Goal: Task Accomplishment & Management: Complete application form

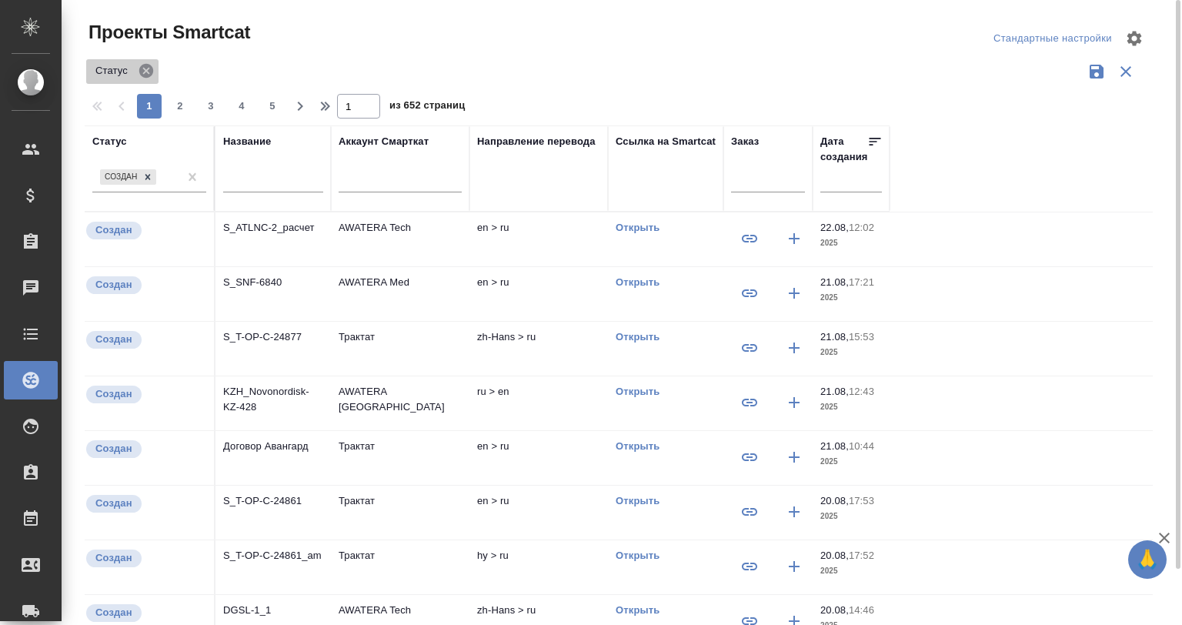
click at [142, 67] on icon at bounding box center [146, 71] width 14 height 14
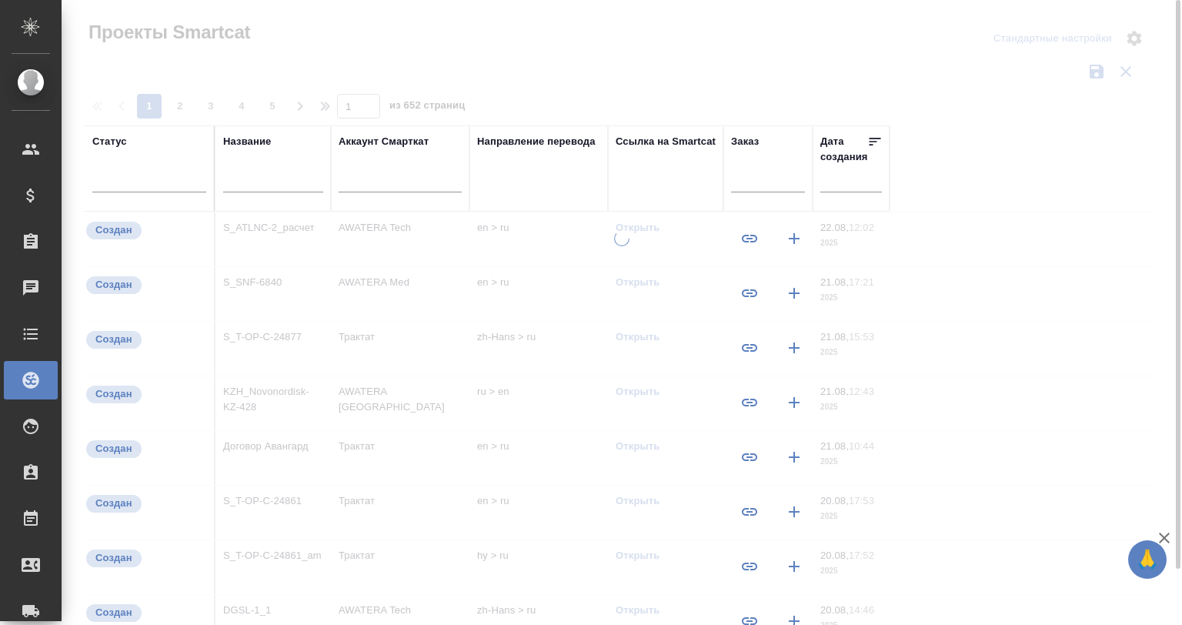
click at [263, 182] on input "text" at bounding box center [273, 181] width 100 height 19
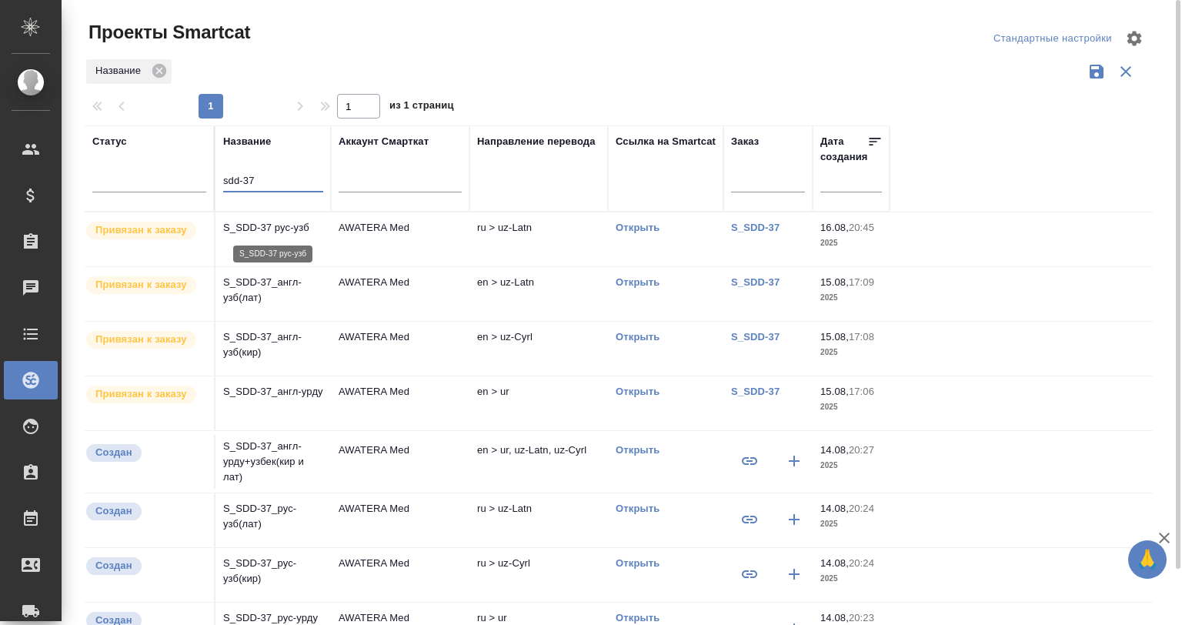
type input "sdd-37"
click at [252, 228] on p "S_SDD-37 рус-узб" at bounding box center [273, 227] width 100 height 15
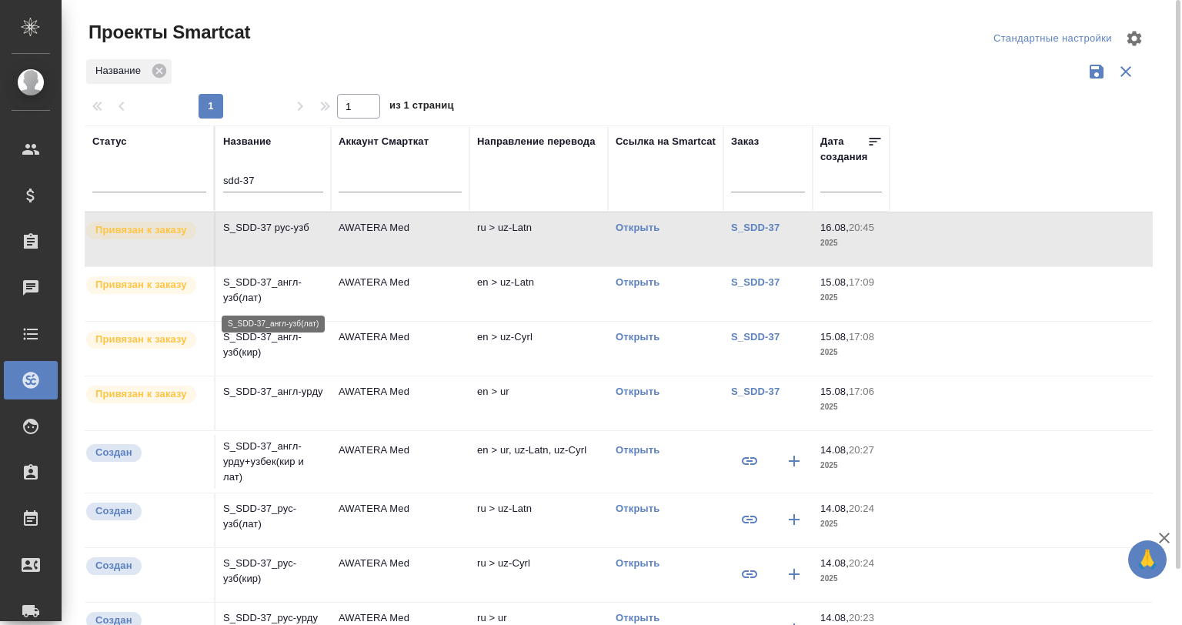
click at [262, 292] on p "S_SDD-37_англ-узб(лат)" at bounding box center [273, 290] width 100 height 31
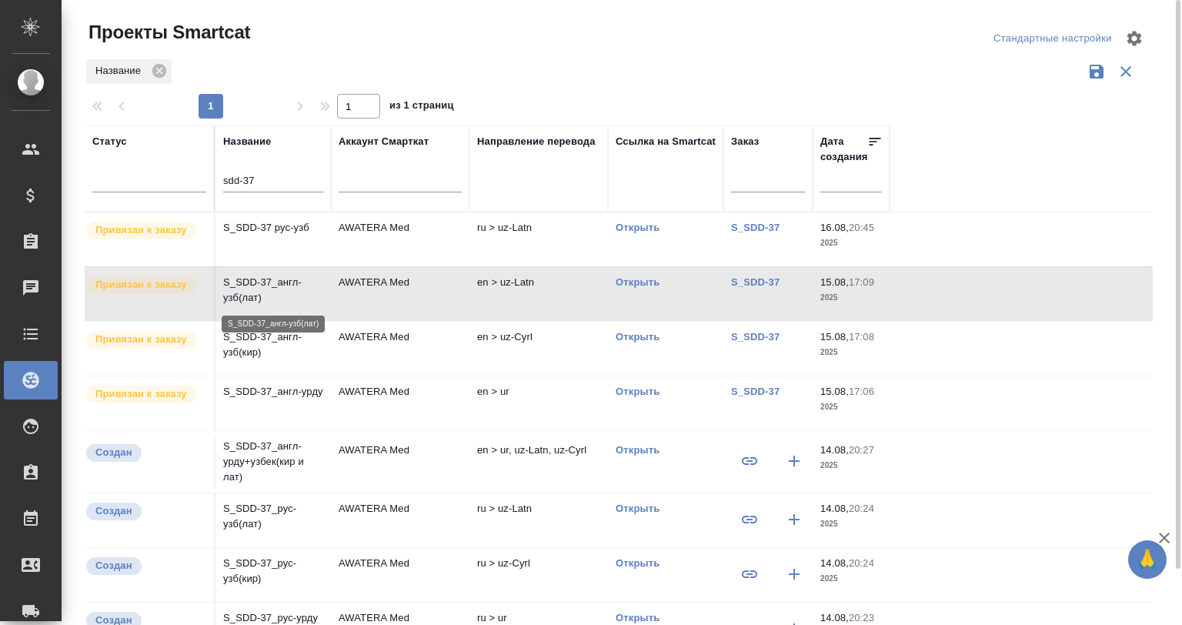
click at [262, 292] on p "S_SDD-37_англ-узб(лат)" at bounding box center [273, 290] width 100 height 31
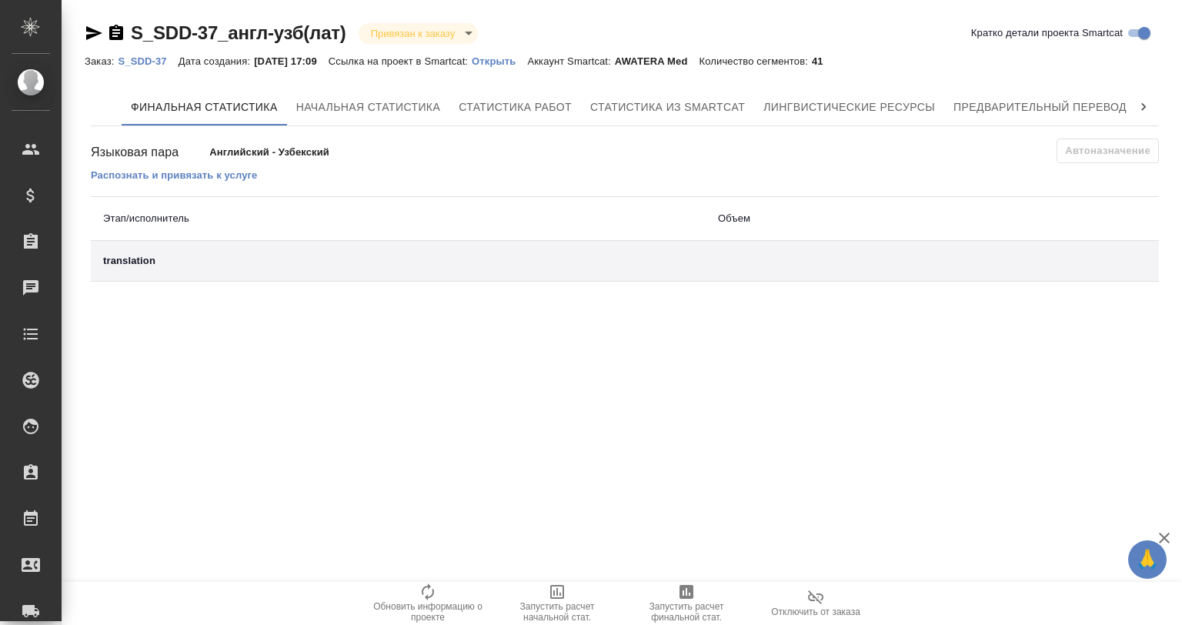
click at [148, 57] on p "S_SDD-37" at bounding box center [148, 61] width 60 height 12
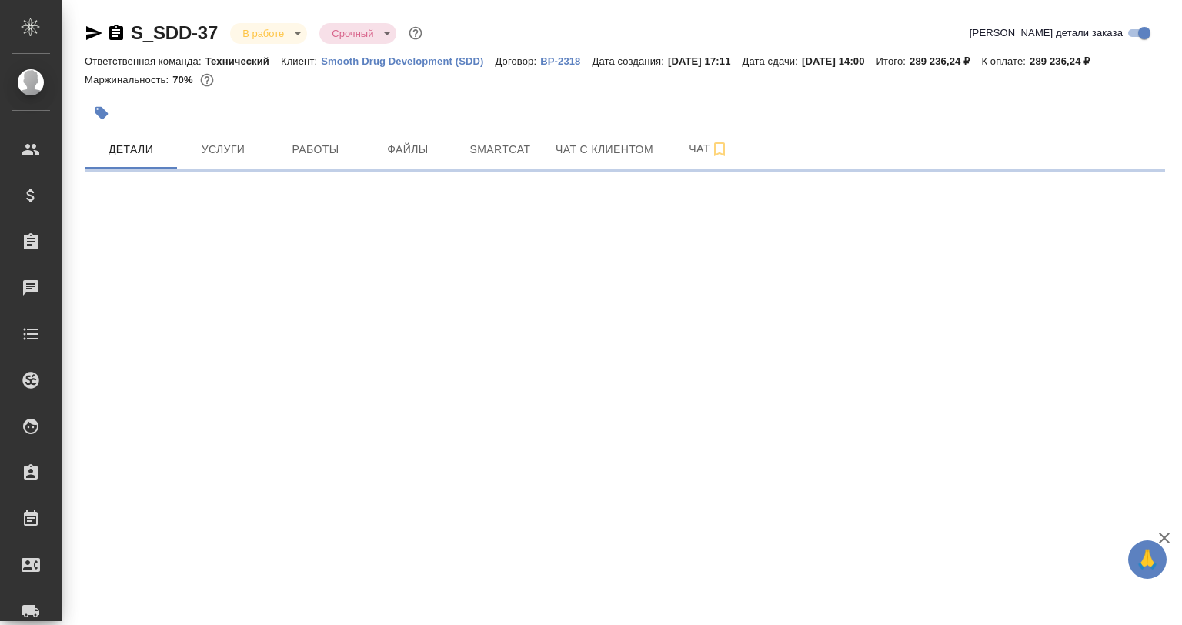
select select "RU"
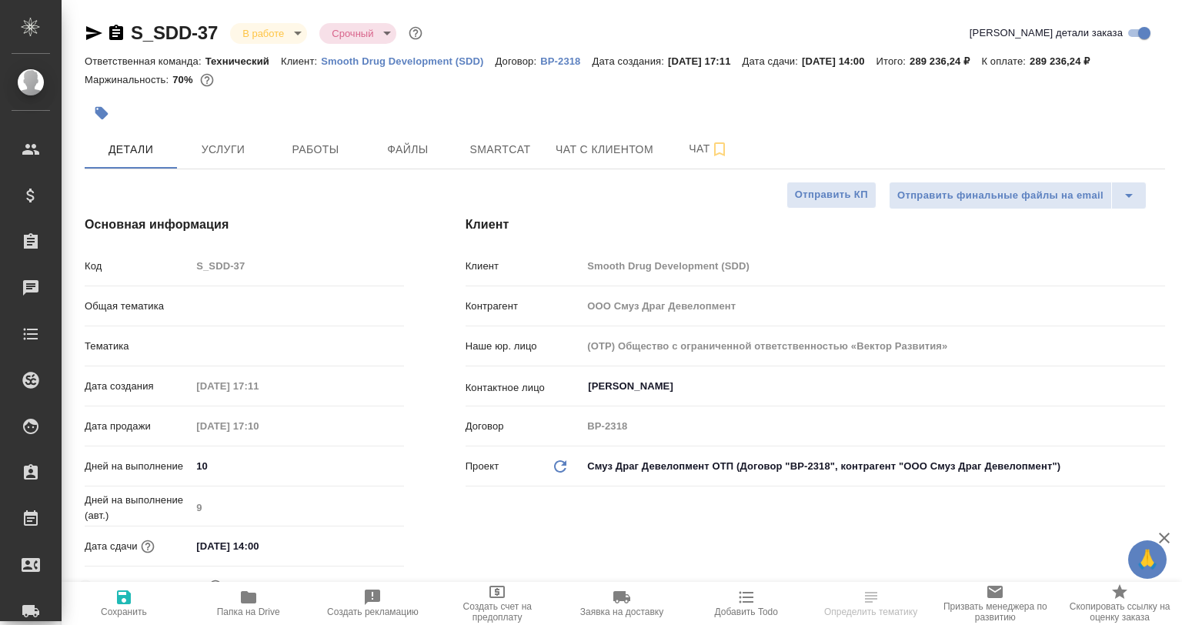
type textarea "x"
type input "Сергеева Анастасия"
type input "Павлова Антонина a.pavlova"
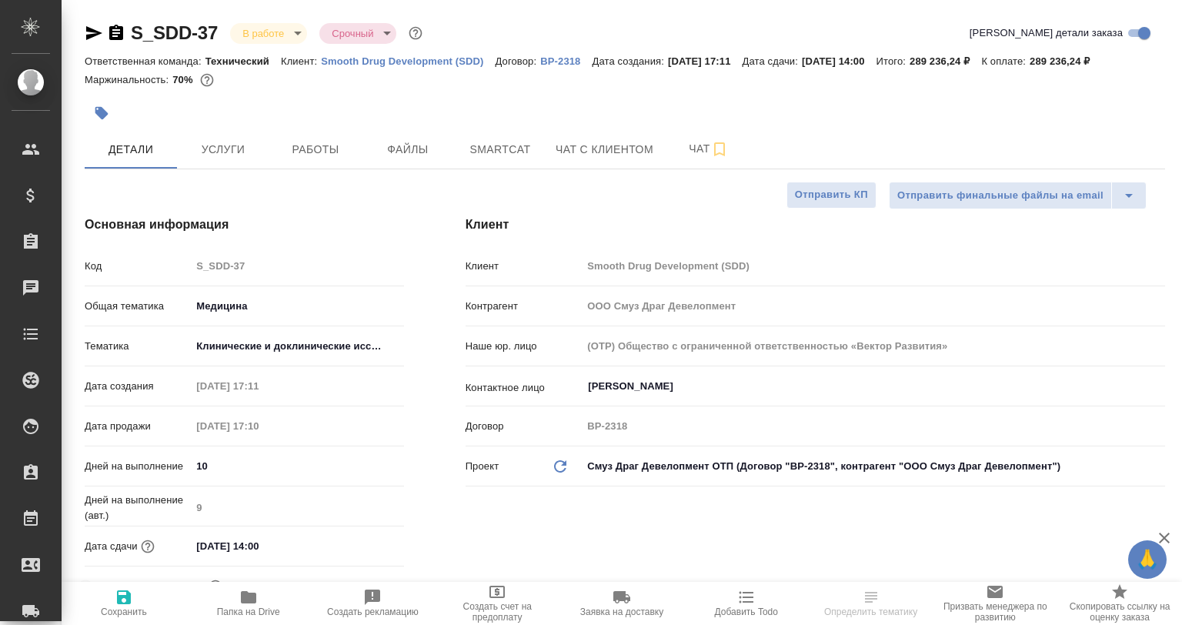
type input "Технический"
click at [472, 145] on span "Smartcat" at bounding box center [500, 149] width 74 height 19
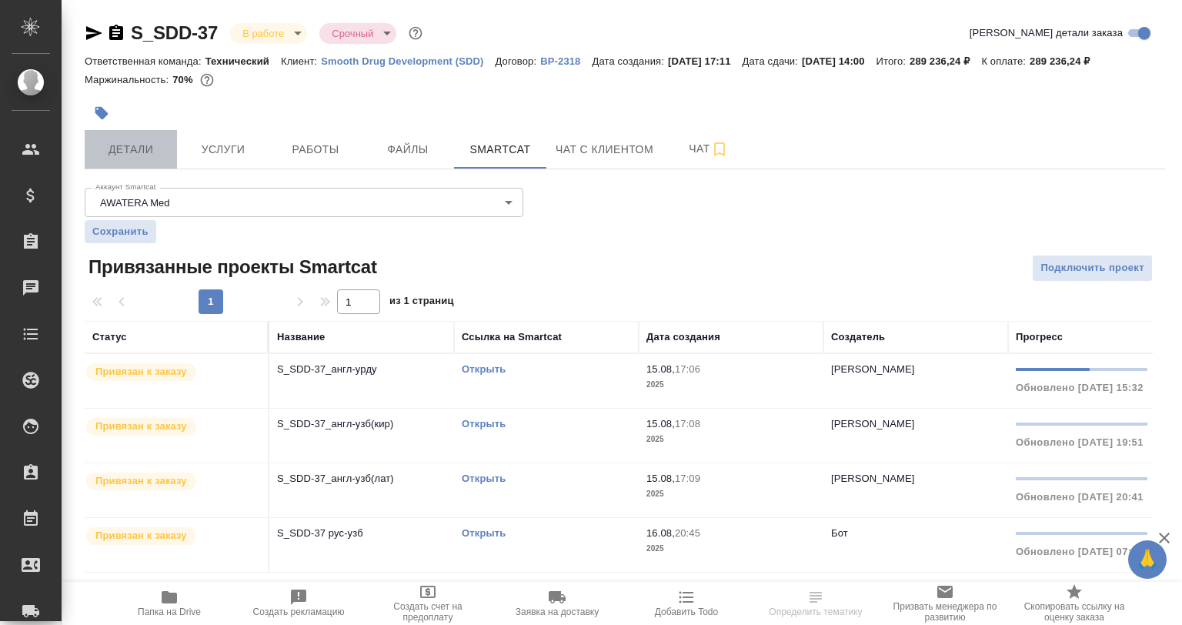
click at [141, 142] on span "Детали" at bounding box center [131, 149] width 74 height 19
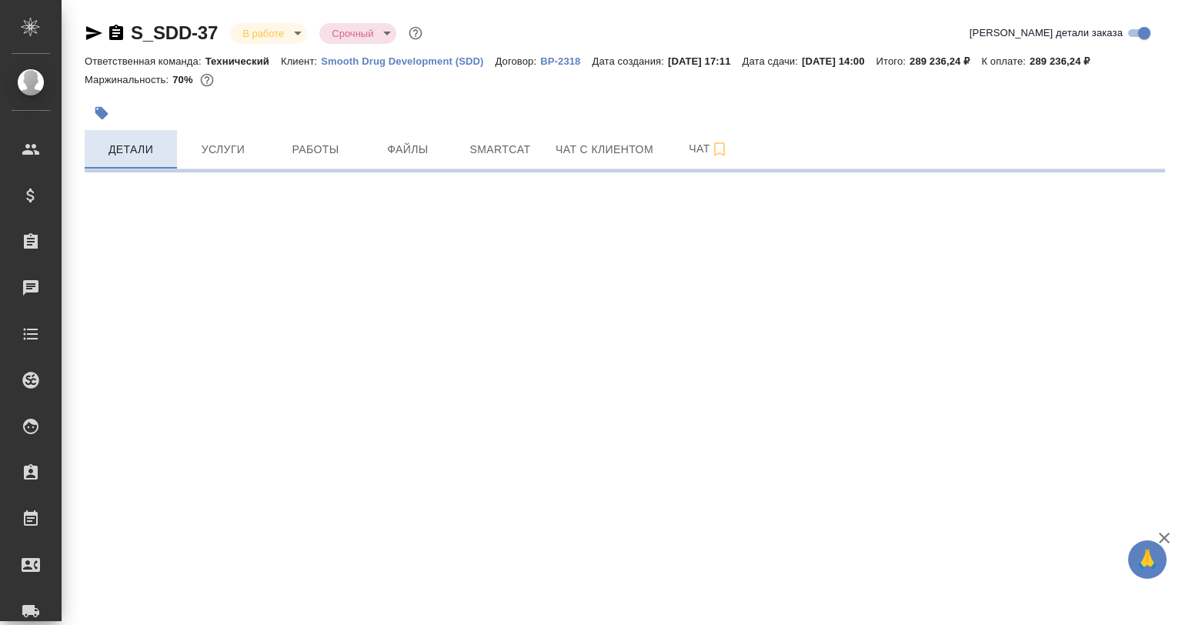
select select "RU"
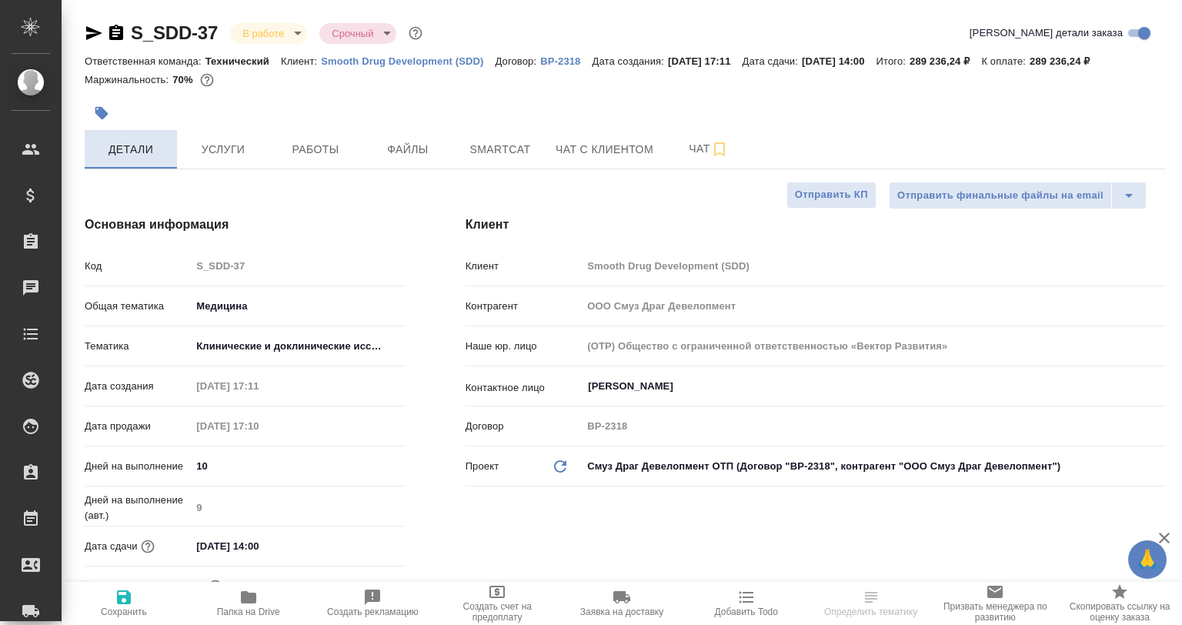
type textarea "x"
